Goal: Task Accomplishment & Management: Use online tool/utility

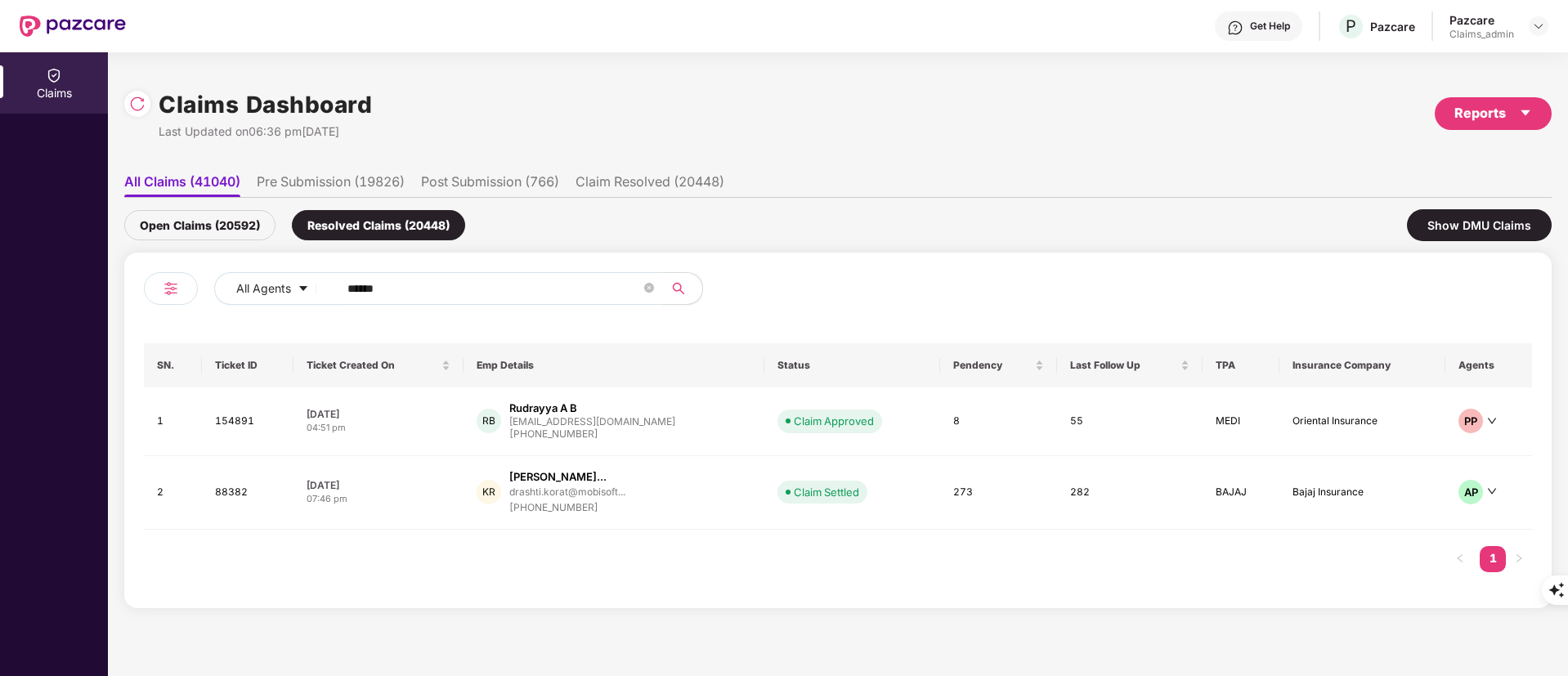
click at [366, 294] on input "******" at bounding box center [493, 288] width 293 height 24
paste input "text"
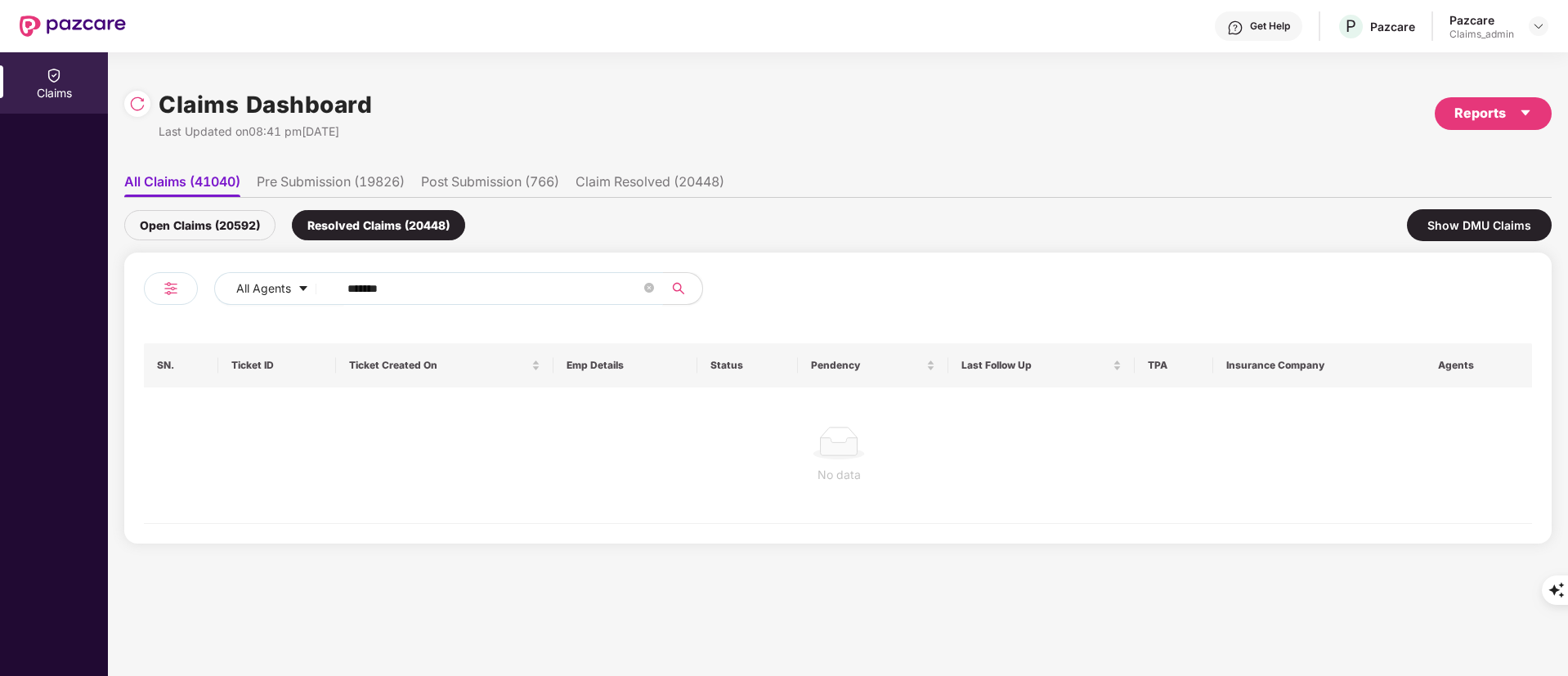
type input "******"
click at [224, 230] on div "Open Claims (20592)" at bounding box center [200, 225] width 151 height 30
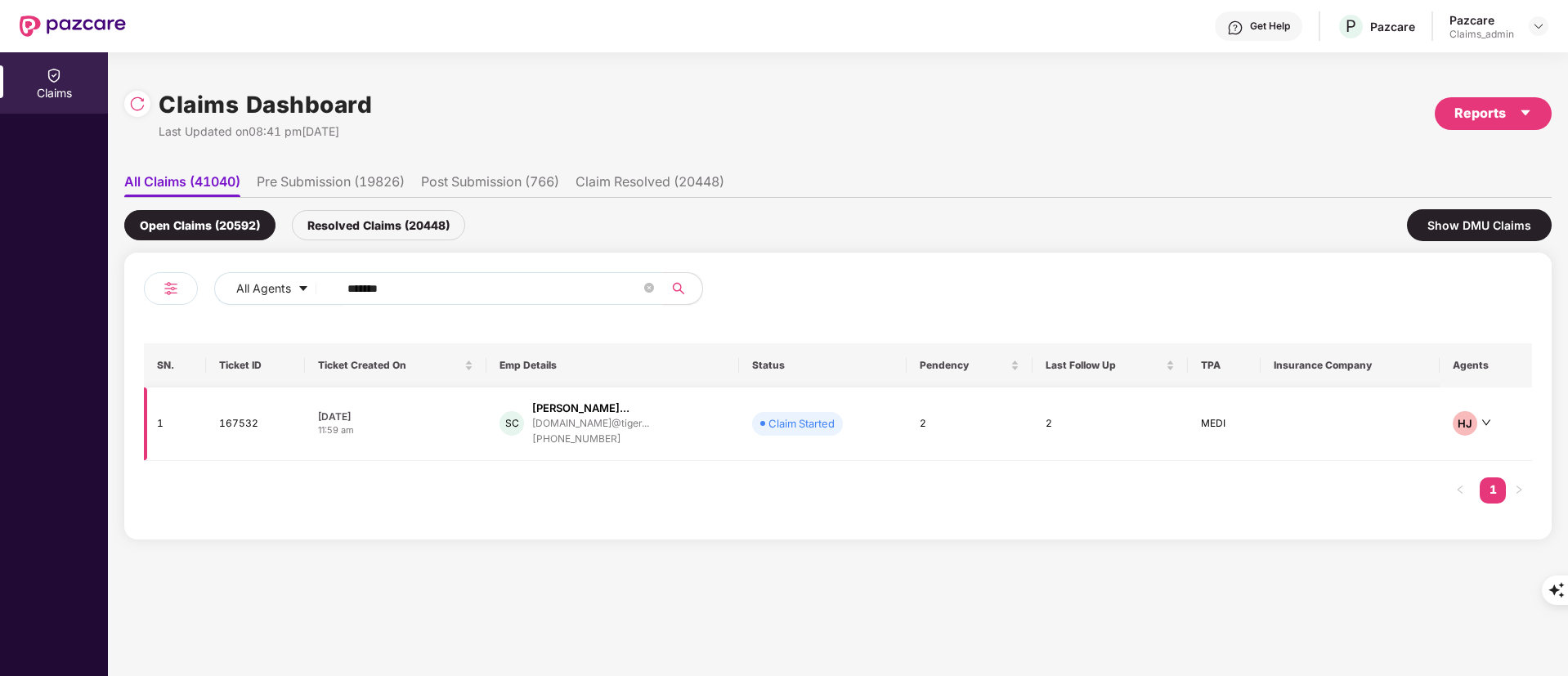
click at [584, 432] on div "[PHONE_NUMBER]" at bounding box center [590, 440] width 117 height 15
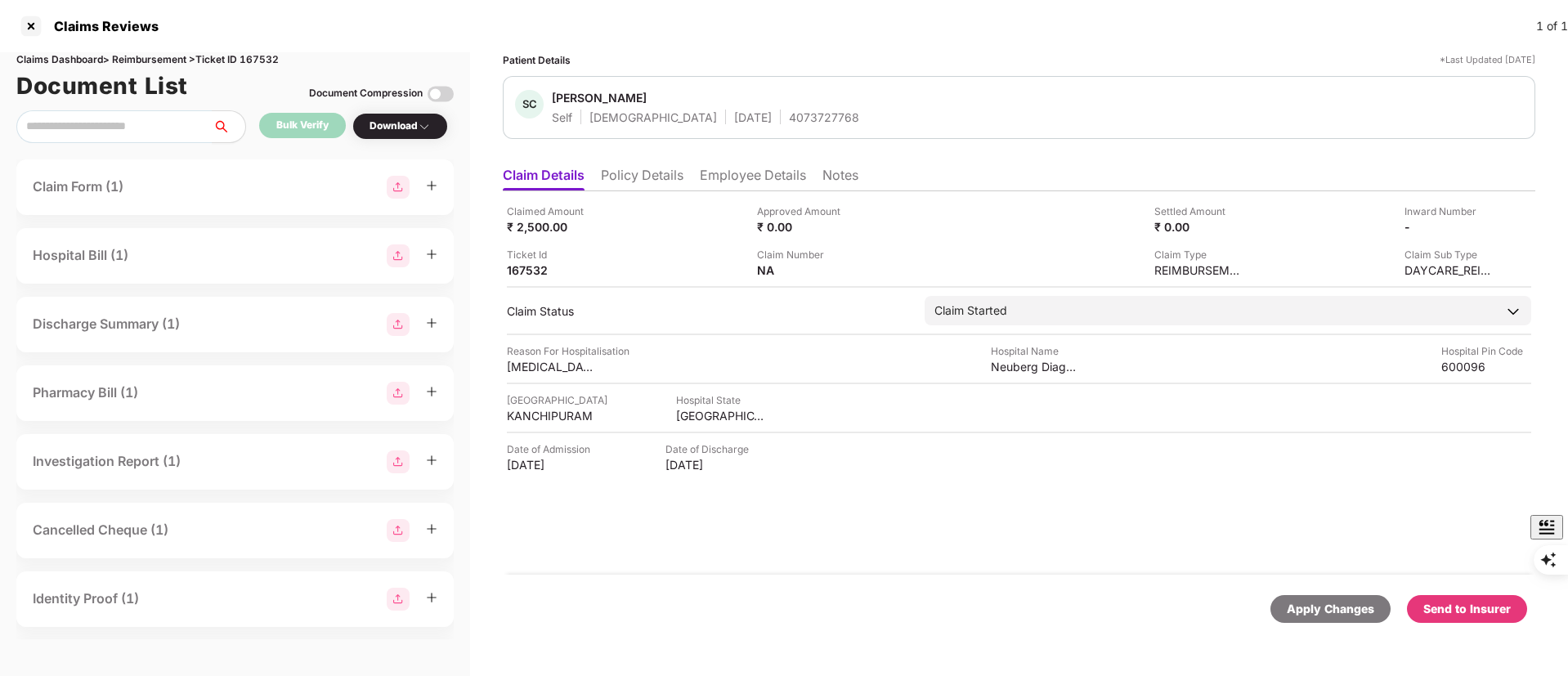
click at [1455, 600] on div "Send to Insurer" at bounding box center [1466, 609] width 87 height 18
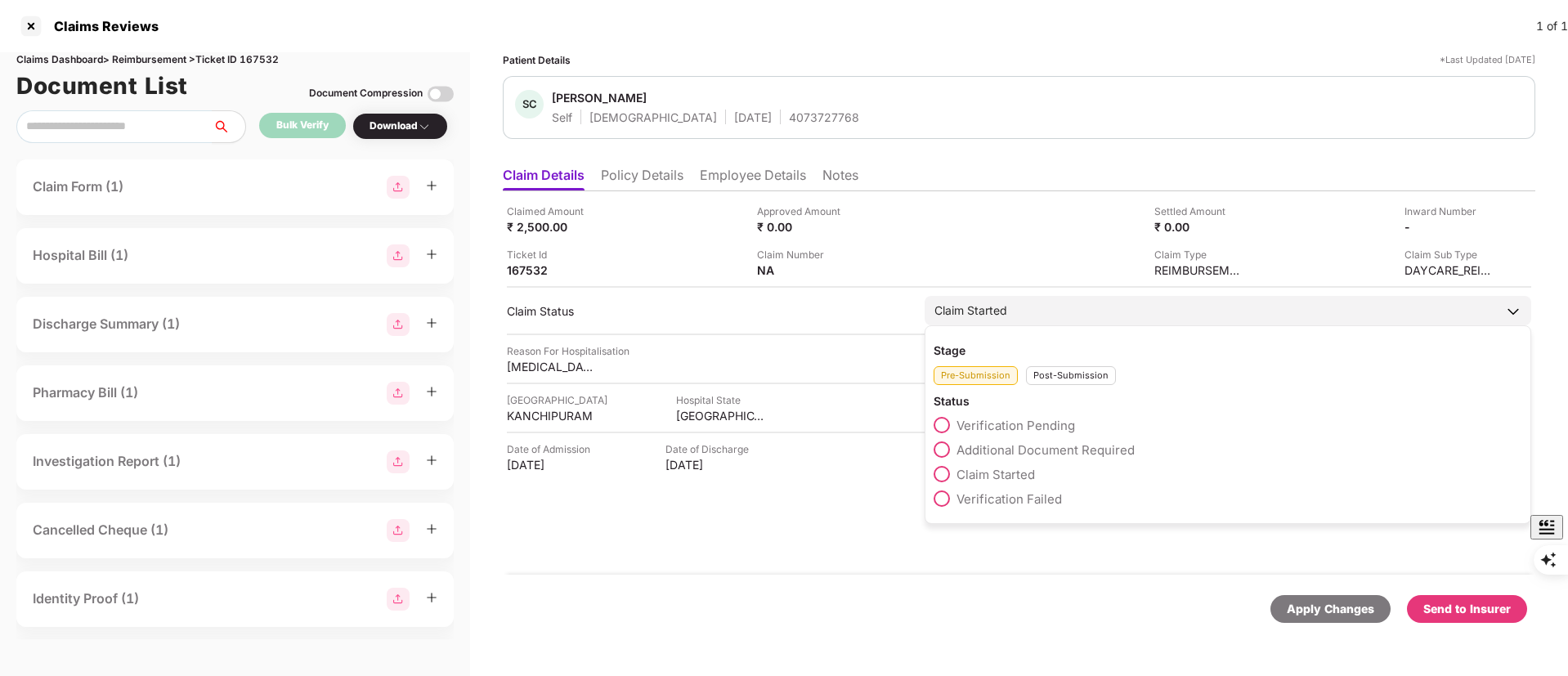
click at [997, 430] on span "Verification Pending" at bounding box center [1015, 425] width 118 height 15
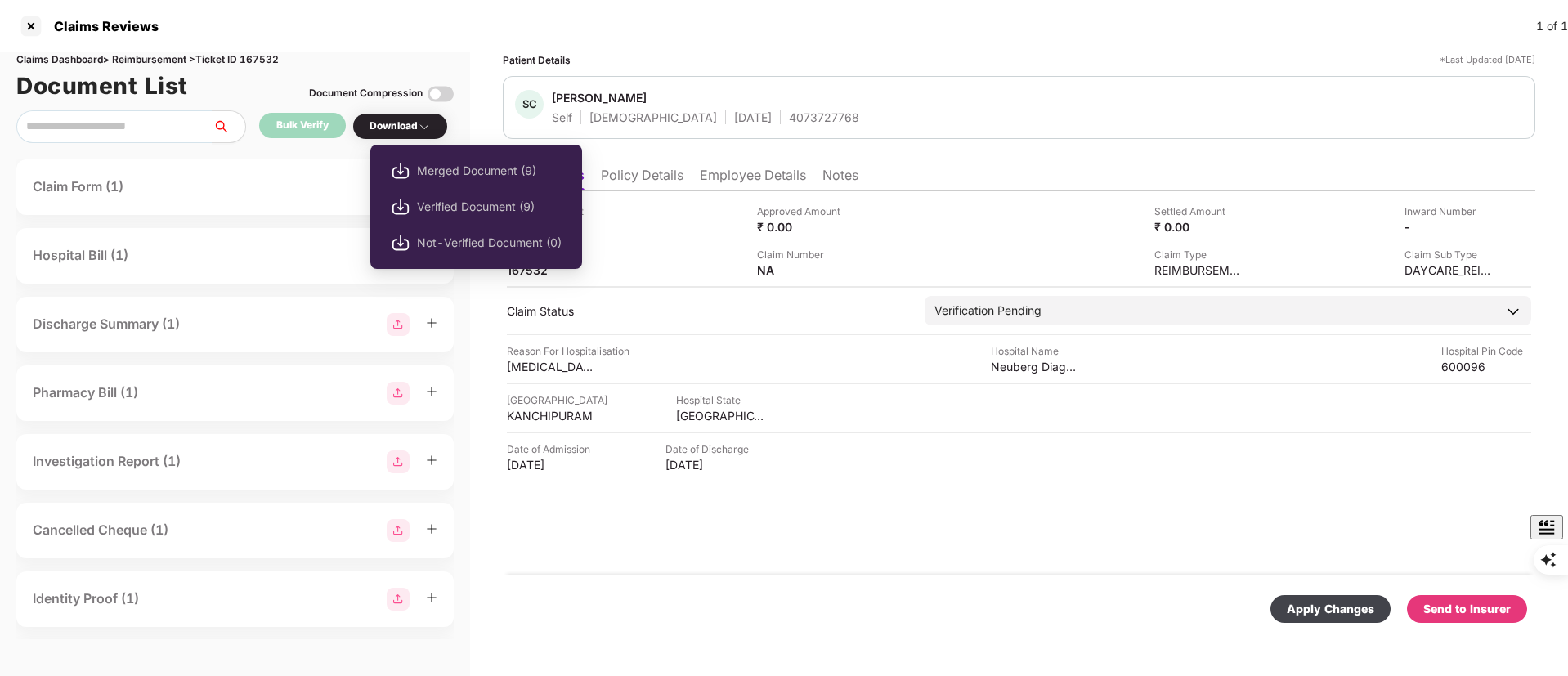
click at [405, 121] on div "Download" at bounding box center [400, 126] width 61 height 15
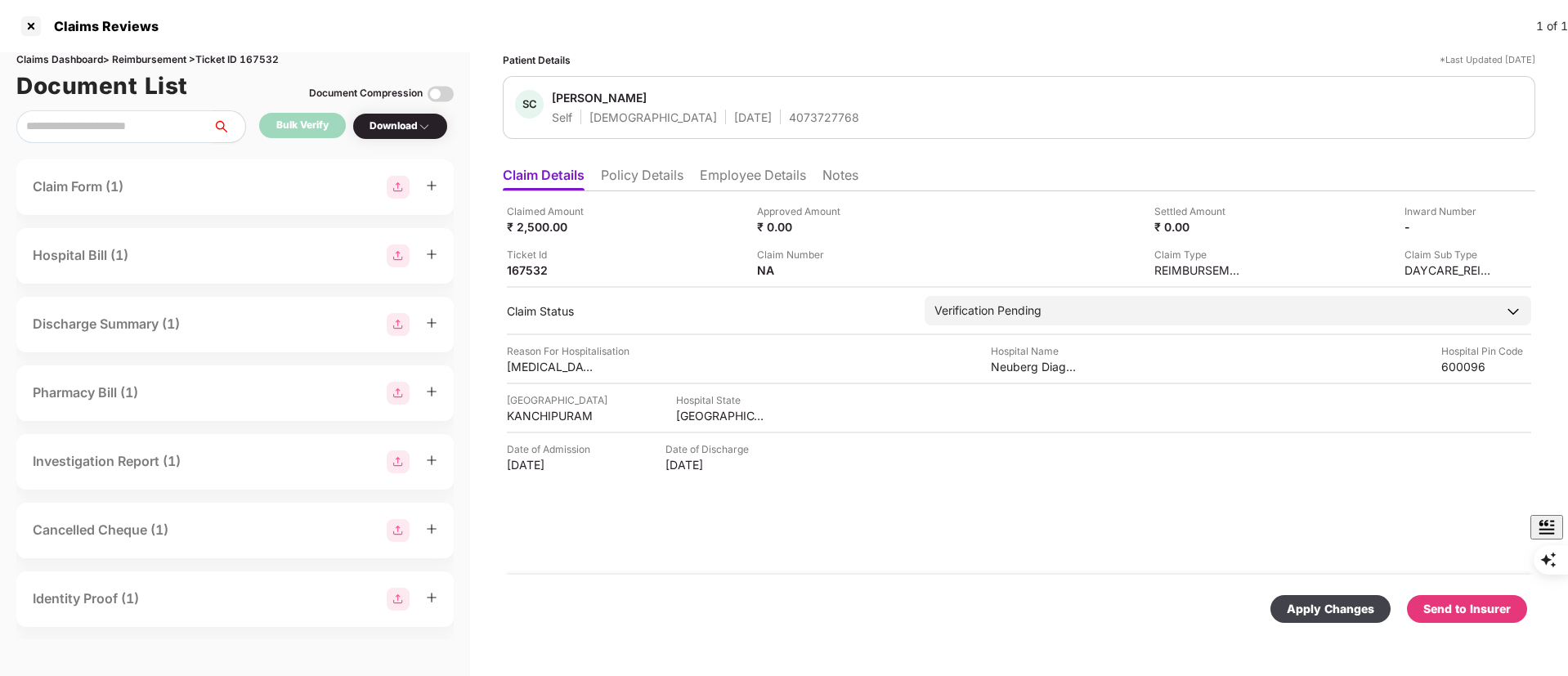
click at [405, 121] on div "Download" at bounding box center [400, 126] width 61 height 15
click at [1331, 610] on div "Apply Changes" at bounding box center [1330, 609] width 87 height 18
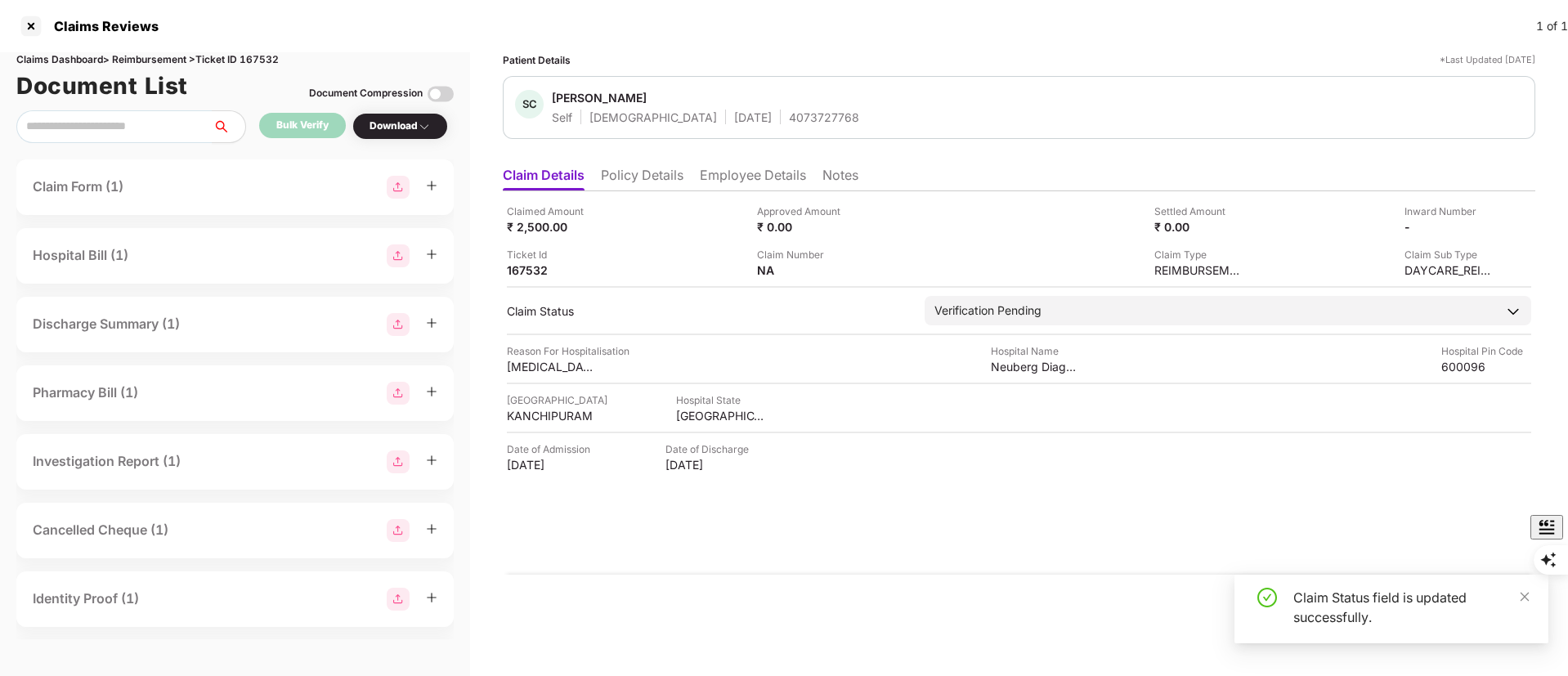
drag, startPoint x: 1130, startPoint y: 461, endPoint x: 863, endPoint y: 521, distance: 273.7
click at [863, 521] on div "Claimed Amount ₹ 2,500.00 Approved Amount ₹ 0.00 Settled Amount ₹ 0.00 Inward N…" at bounding box center [1018, 383] width 1032 height 383
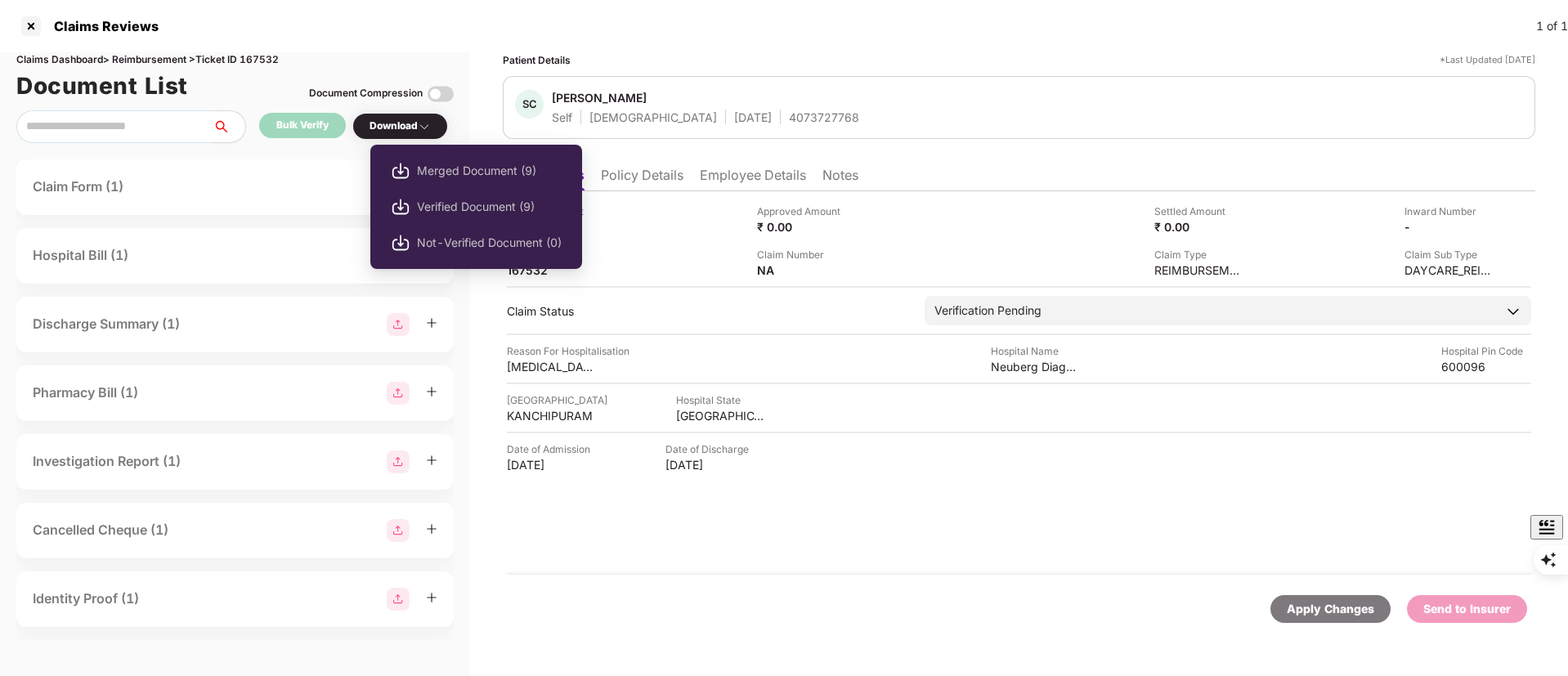
click at [399, 124] on div "Download" at bounding box center [400, 126] width 61 height 15
click at [434, 211] on span "Verified Document (9)" at bounding box center [489, 206] width 145 height 18
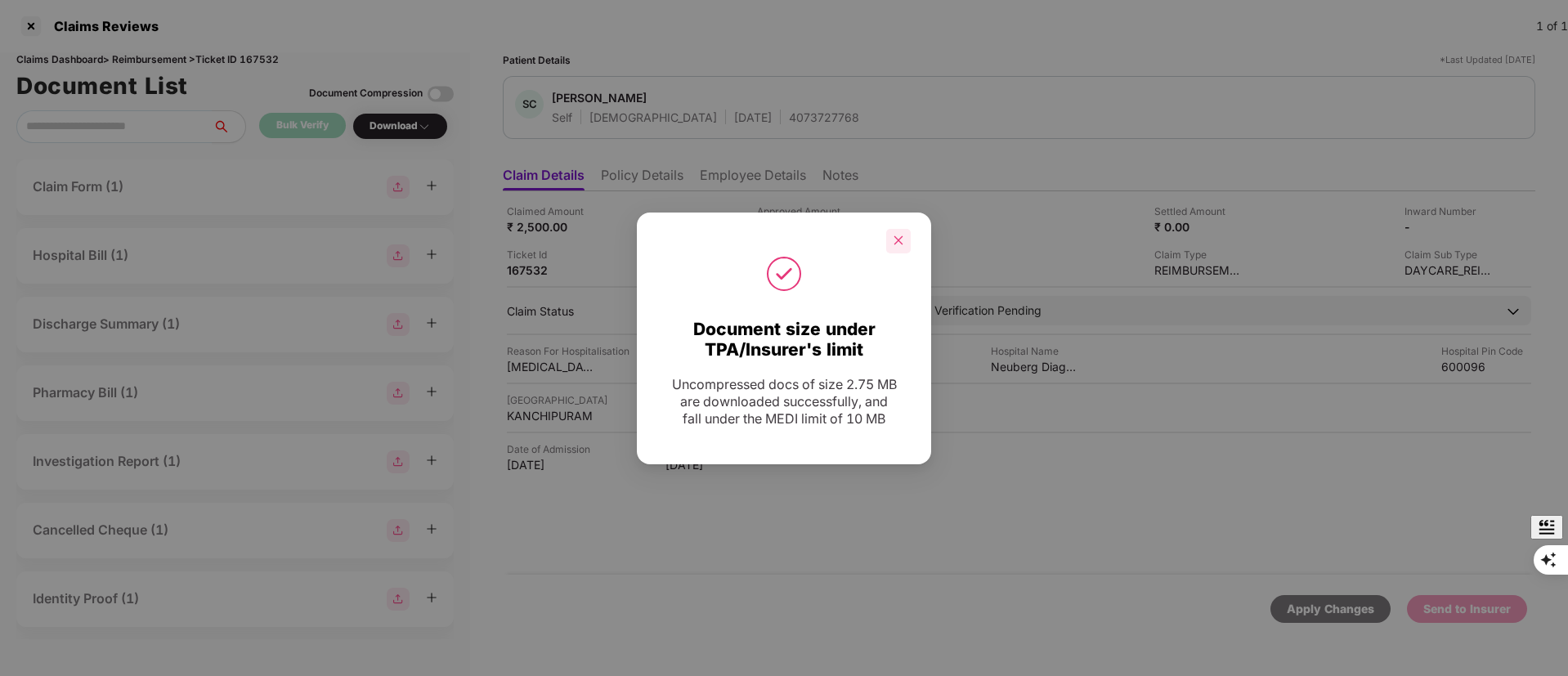
click at [901, 235] on icon "close" at bounding box center [898, 240] width 12 height 12
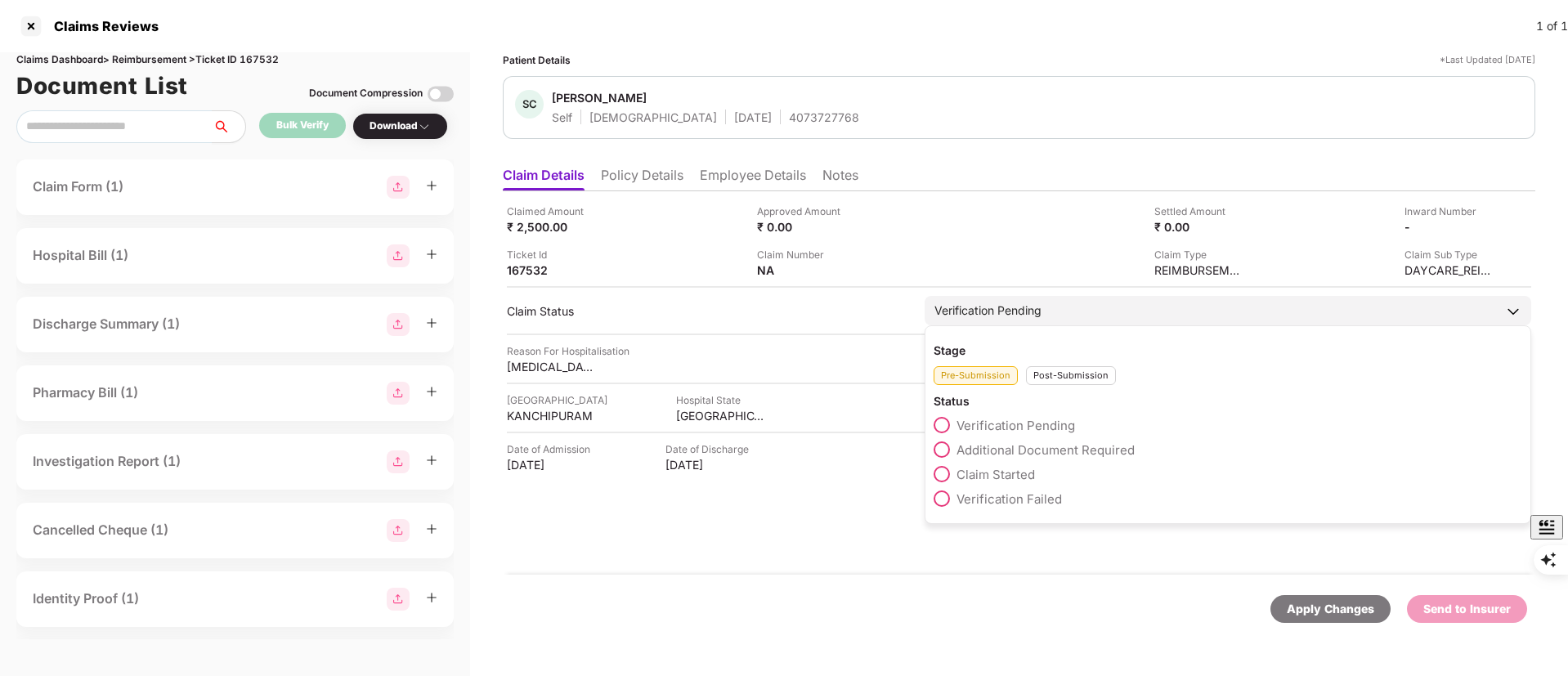
click at [987, 478] on span "Claim Started" at bounding box center [995, 474] width 78 height 15
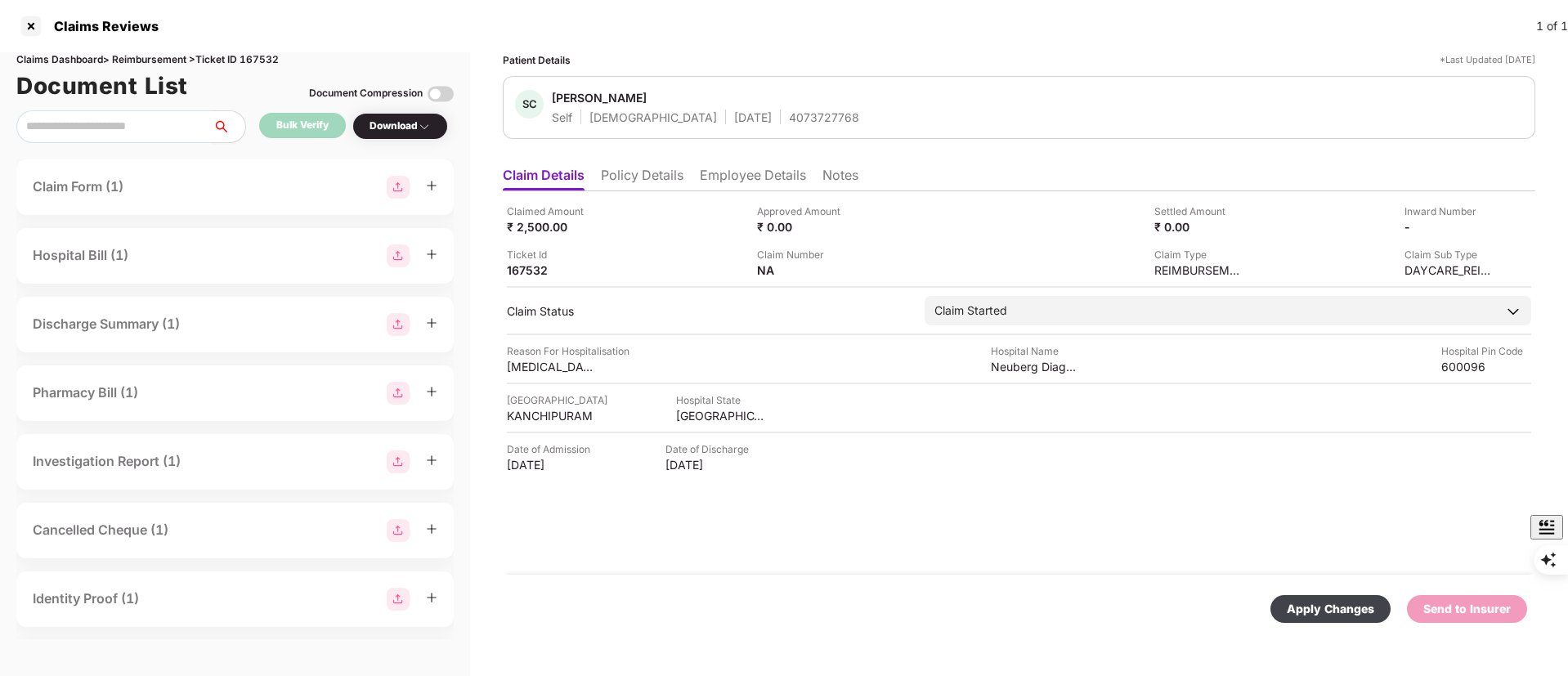
click at [1341, 604] on div "Apply Changes" at bounding box center [1330, 609] width 87 height 18
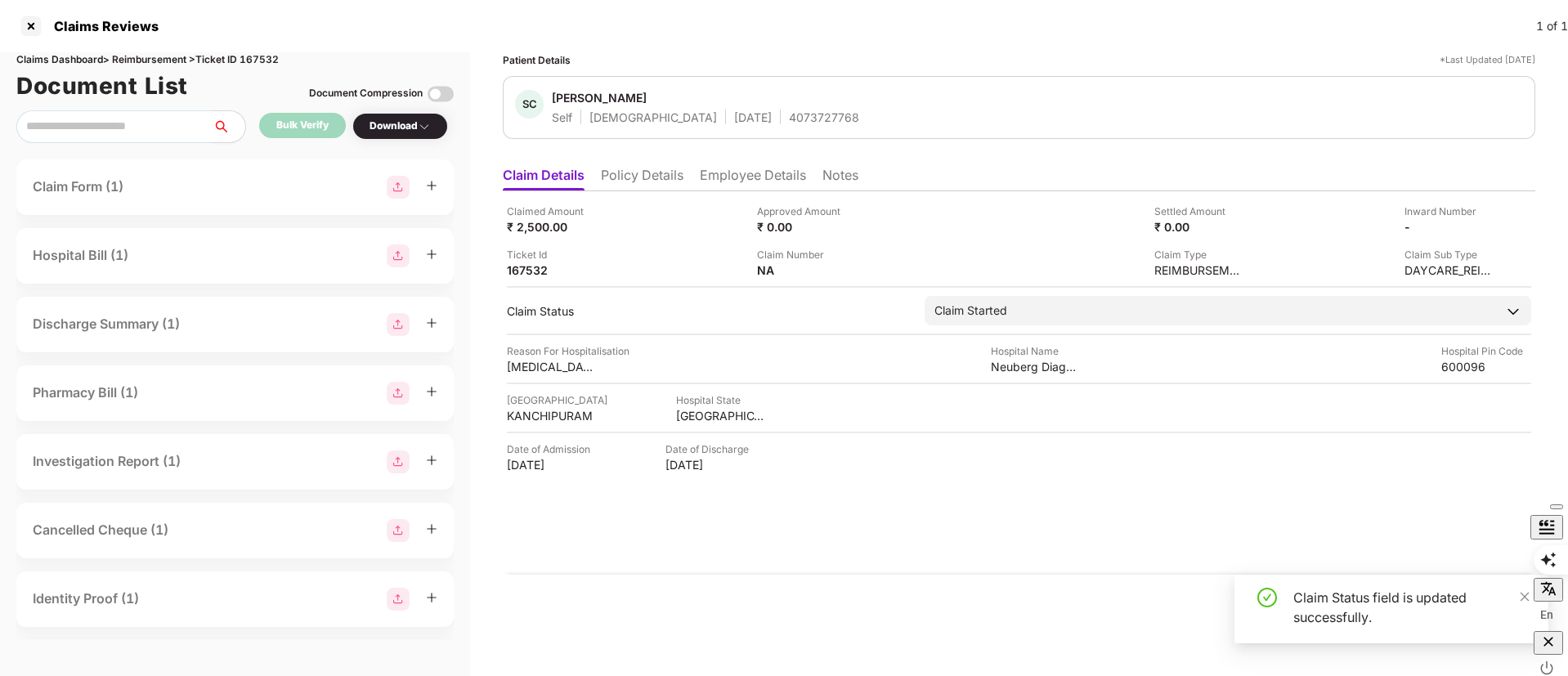
click at [1534, 575] on div "En" at bounding box center [1550, 560] width 34 height 29
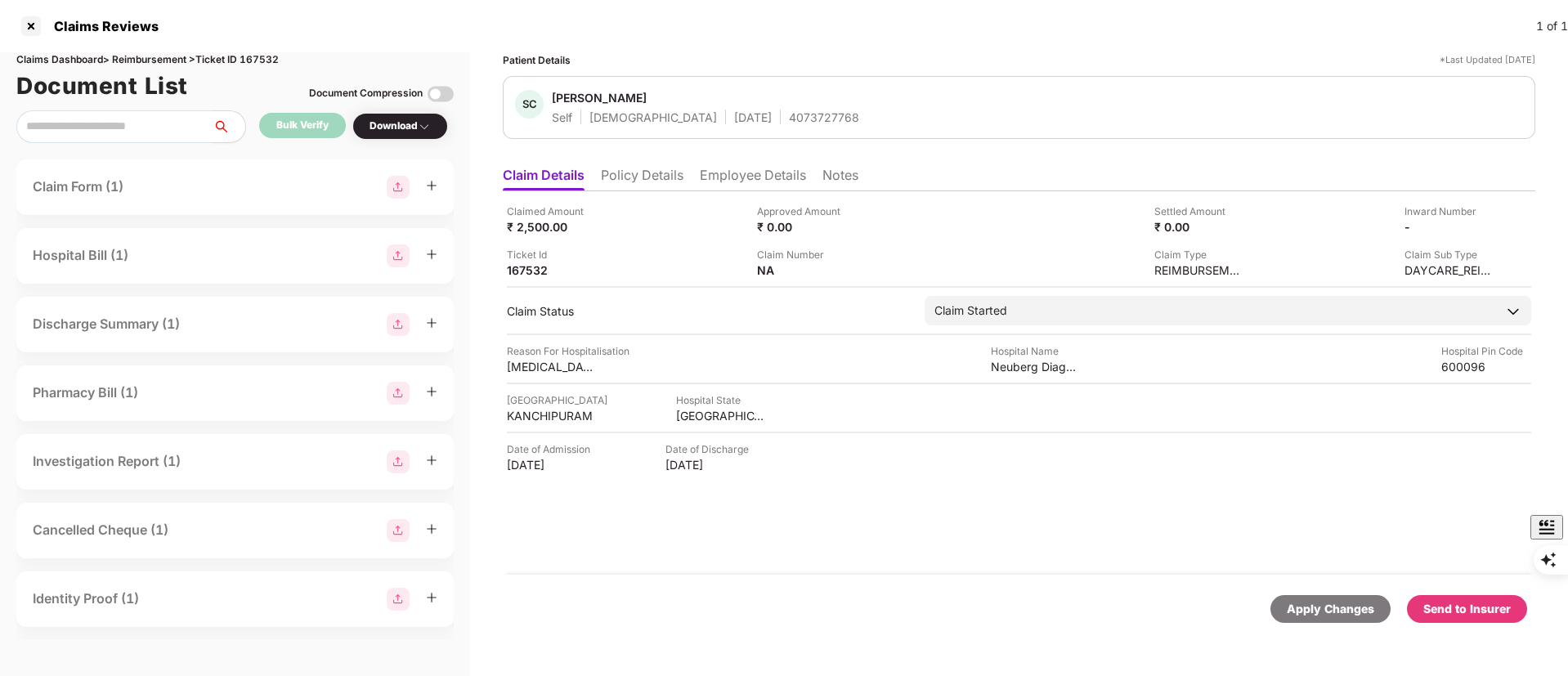
click at [1455, 611] on div "Send to Insurer" at bounding box center [1466, 609] width 87 height 18
